Goal: Navigation & Orientation: Find specific page/section

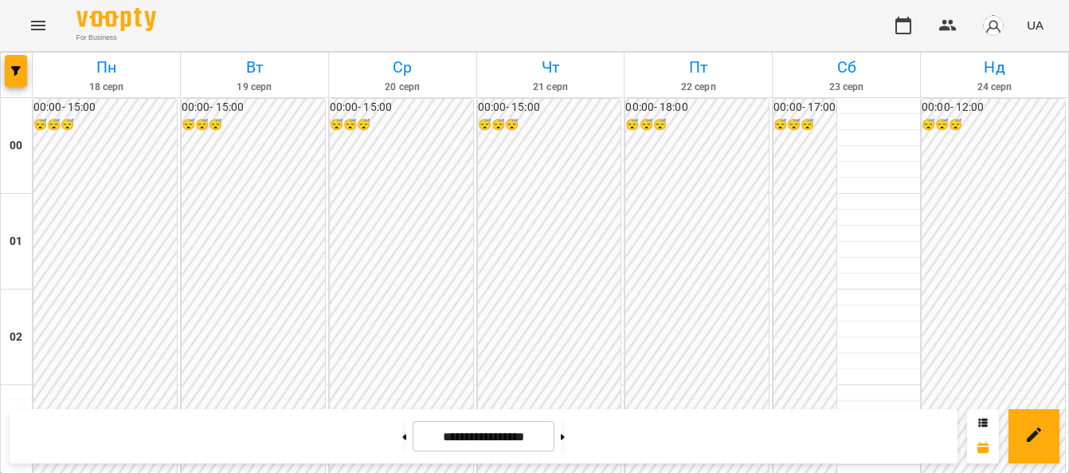
scroll to position [1673, 0]
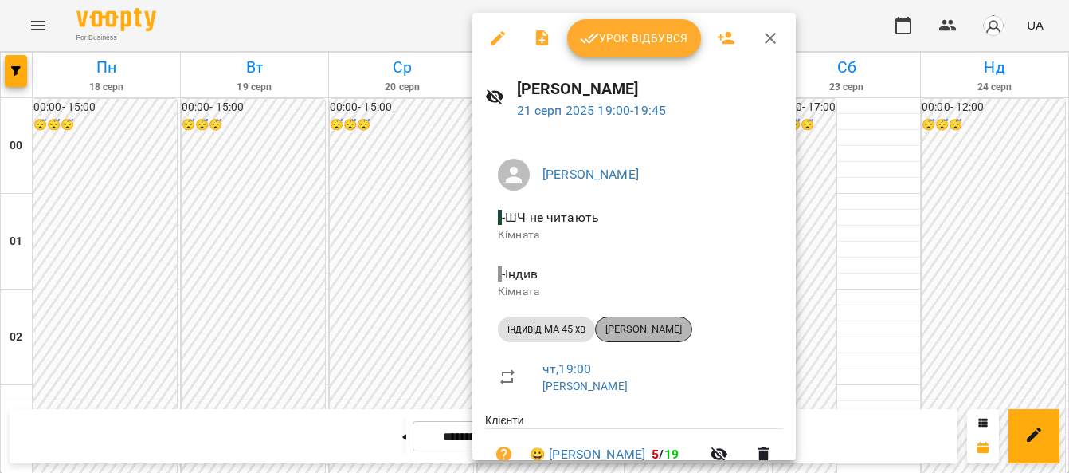
click at [639, 322] on span "[PERSON_NAME]" at bounding box center [644, 329] width 96 height 14
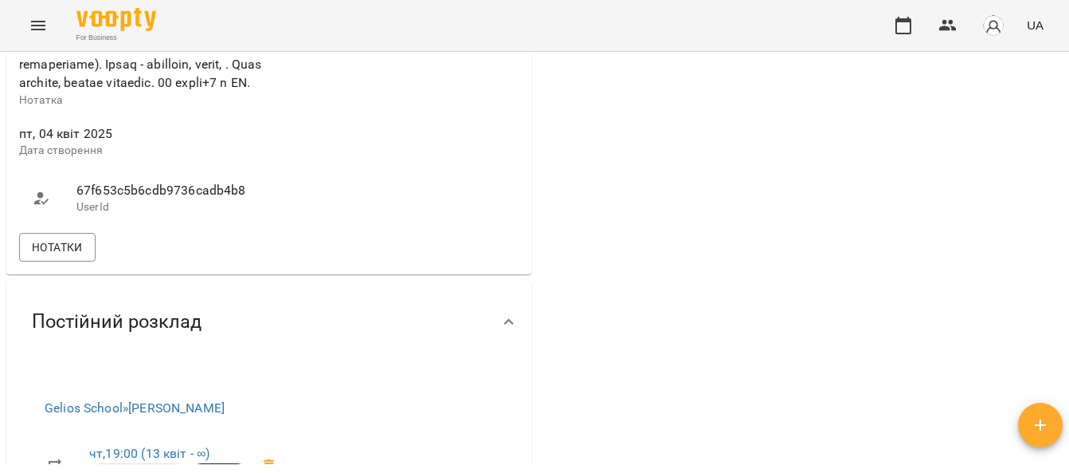
scroll to position [1355, 0]
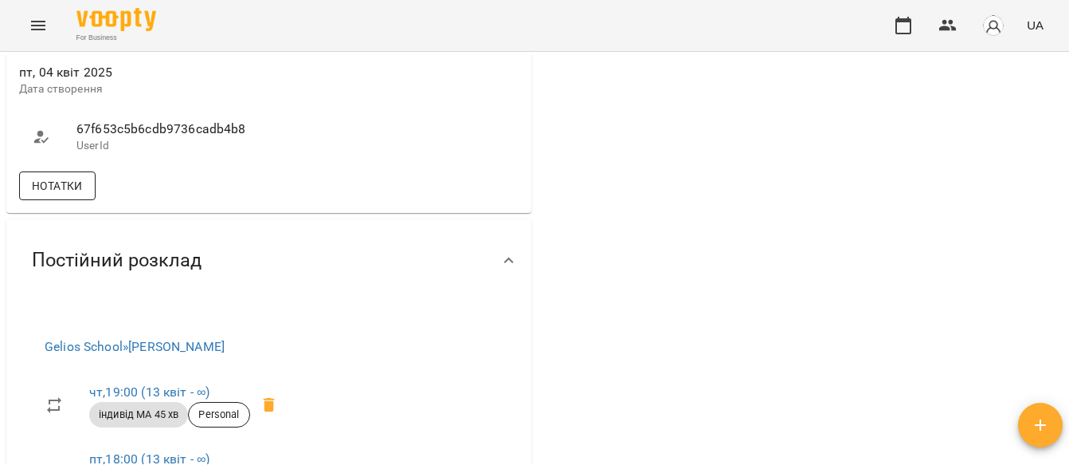
click at [83, 195] on span "Нотатки" at bounding box center [57, 185] width 51 height 19
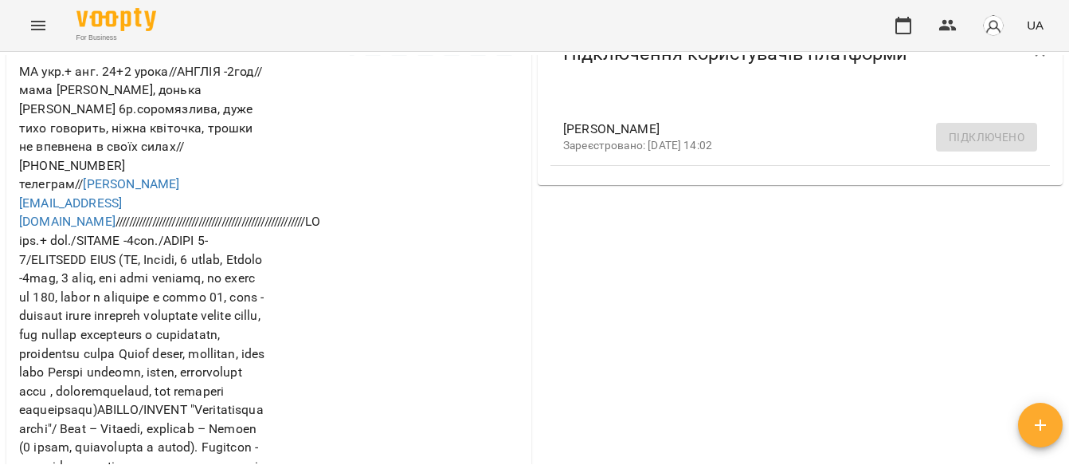
scroll to position [159, 0]
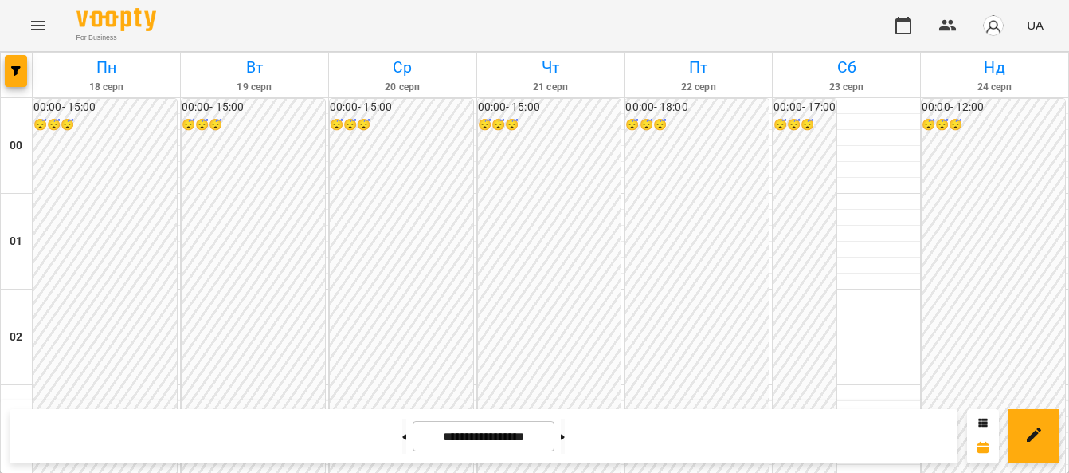
click at [34, 24] on icon "Menu" at bounding box center [38, 25] width 19 height 19
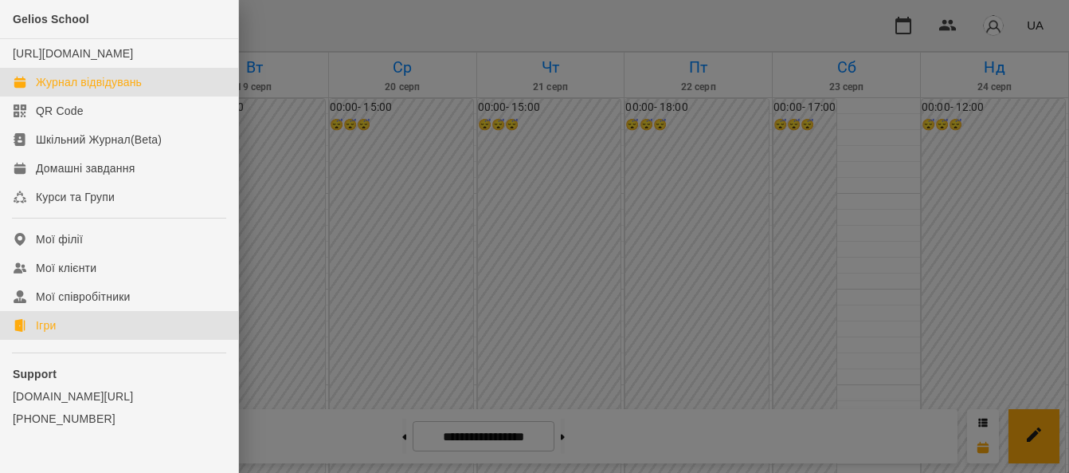
click at [49, 333] on div "Ігри" at bounding box center [46, 325] width 20 height 16
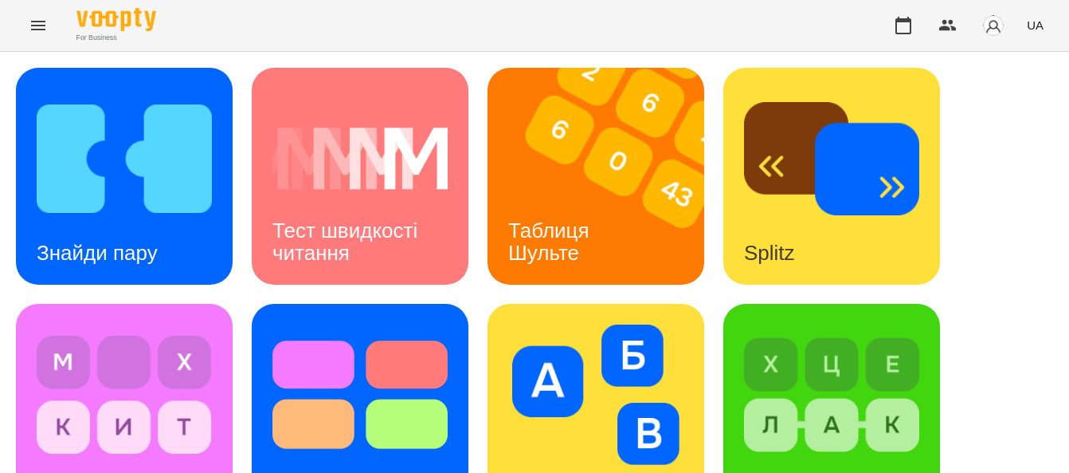
scroll to position [319, 0]
